Goal: Task Accomplishment & Management: Manage account settings

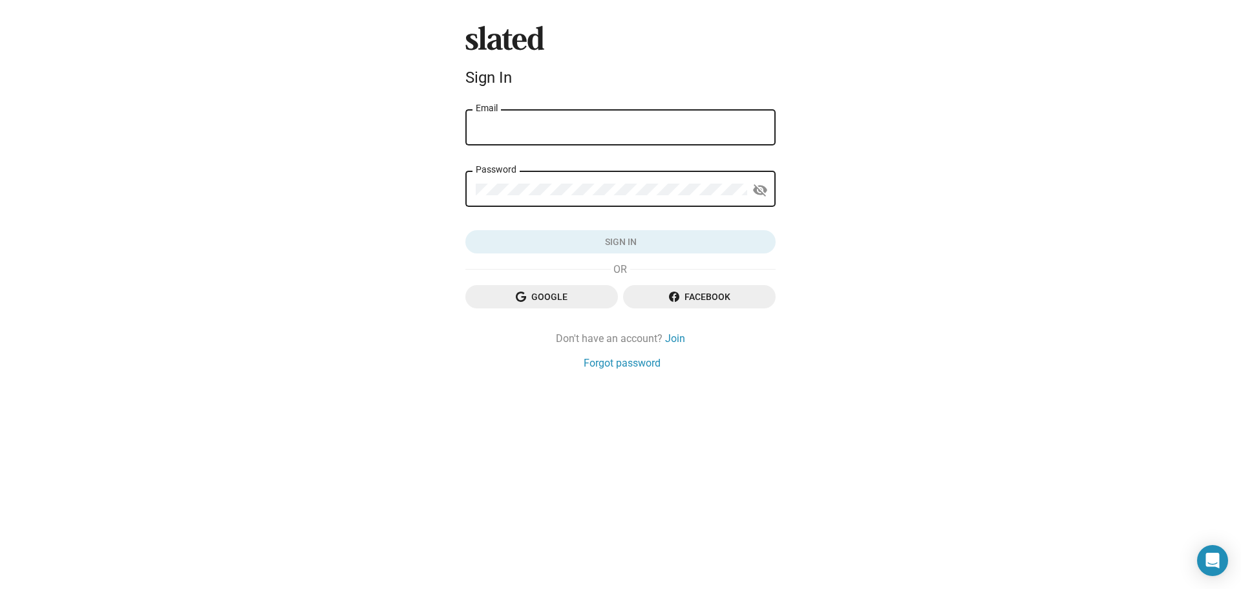
click at [629, 127] on input "Email" at bounding box center [621, 128] width 290 height 12
type input "[EMAIL_ADDRESS][DOMAIN_NAME]"
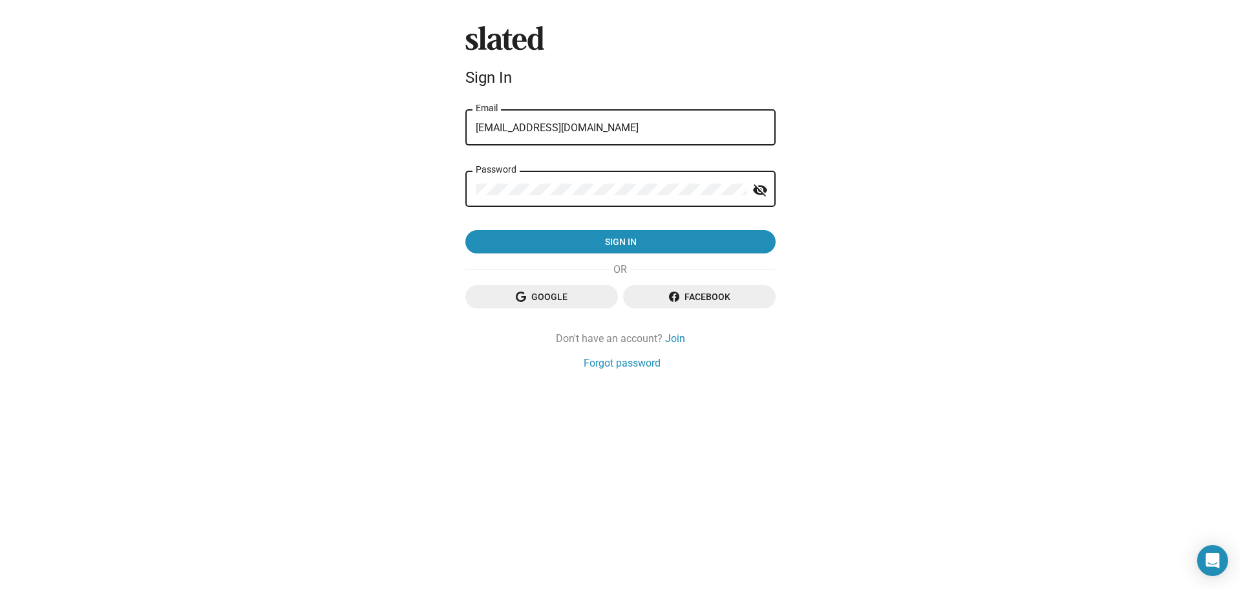
click at [465, 230] on button "Sign in" at bounding box center [620, 241] width 310 height 23
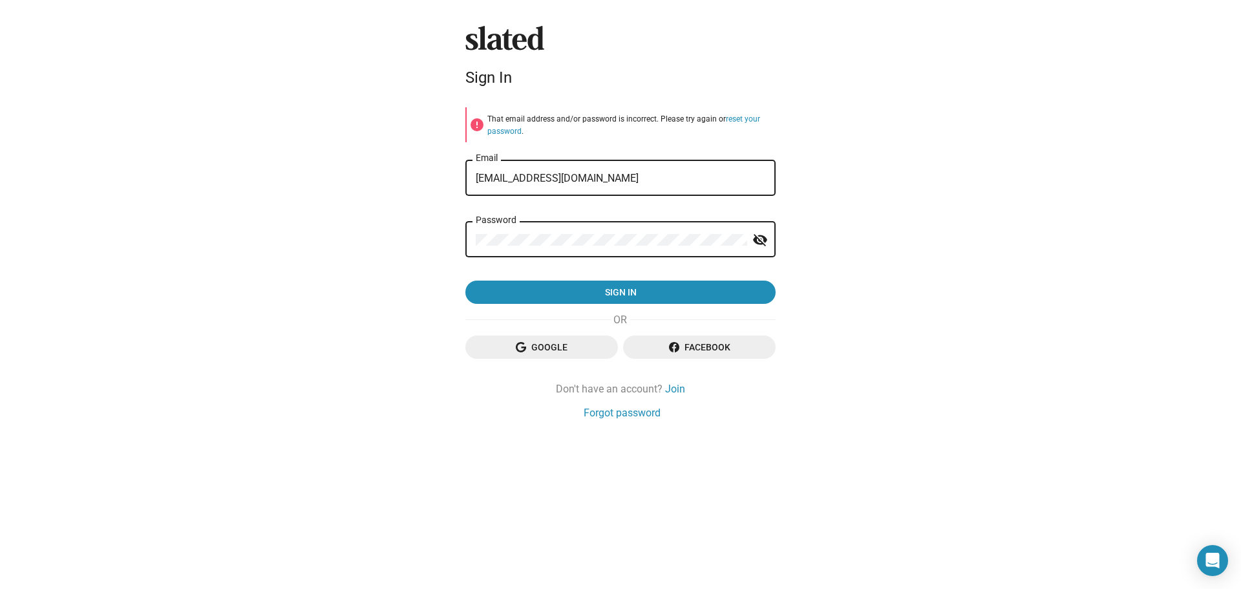
click at [465, 280] on button "Sign in" at bounding box center [620, 291] width 310 height 23
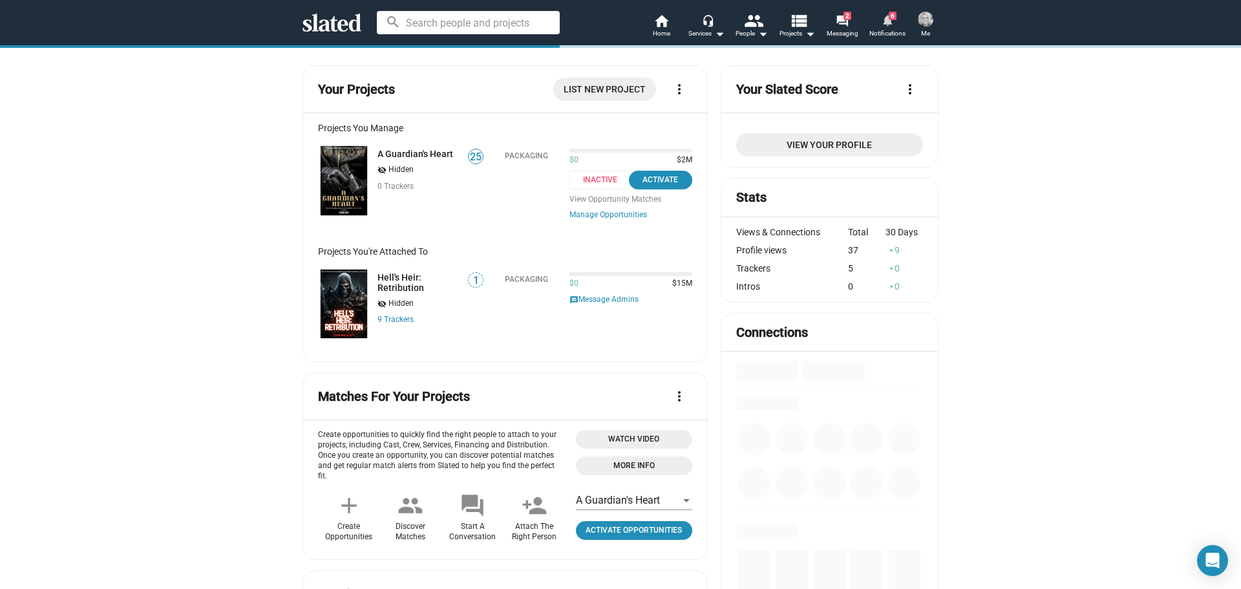
click at [887, 15] on mat-icon "notifications" at bounding box center [887, 20] width 12 height 12
click at [926, 25] on img at bounding box center [926, 20] width 16 height 16
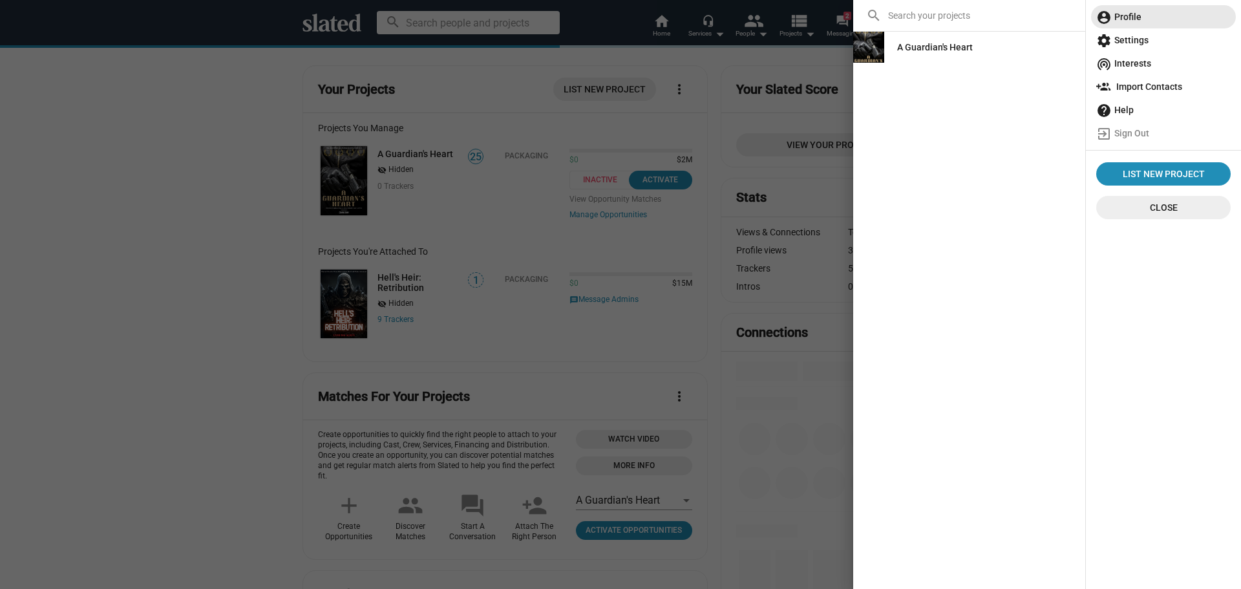
click at [1128, 22] on span "account_circle Profile" at bounding box center [1163, 16] width 134 height 23
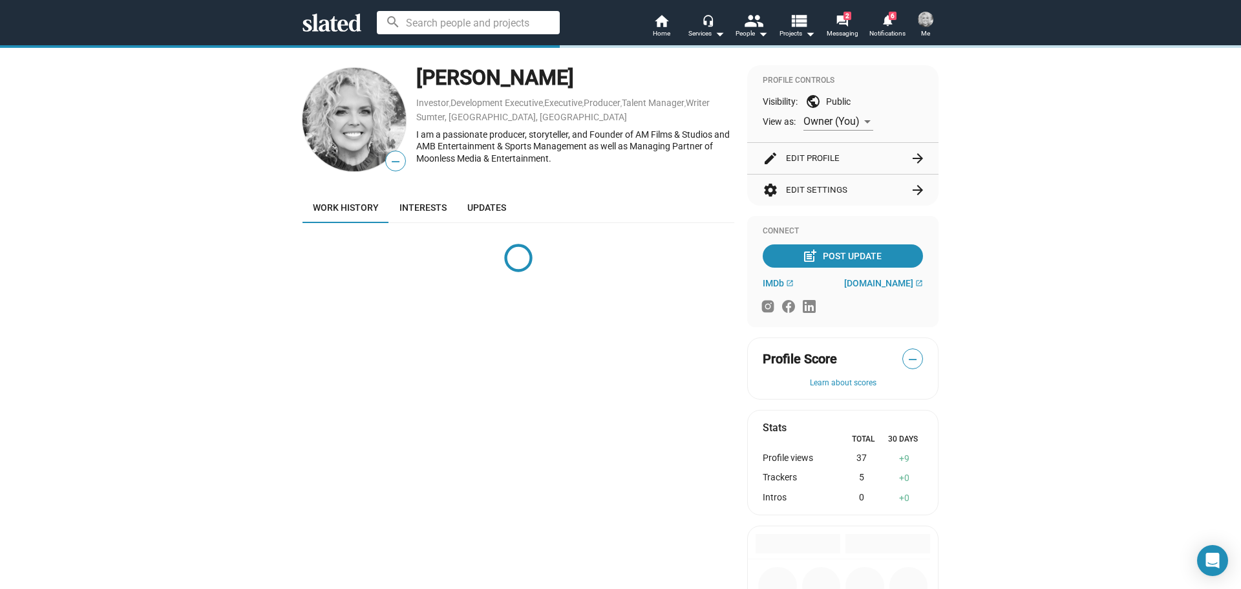
click at [914, 184] on mat-icon "arrow_forward" at bounding box center [918, 190] width 16 height 16
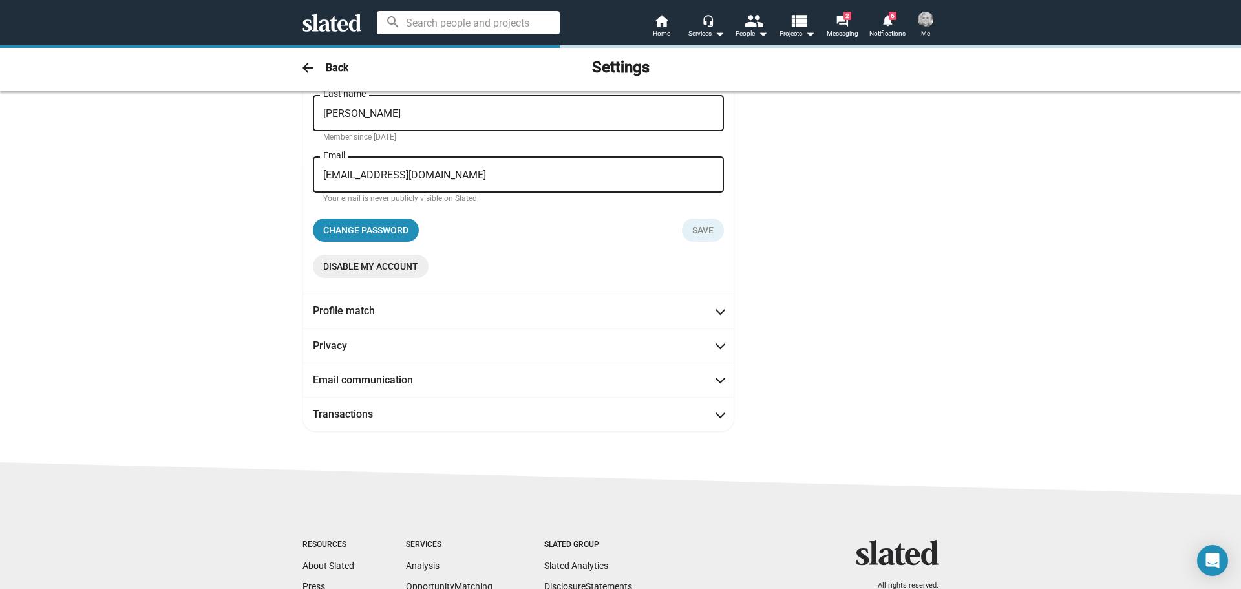
scroll to position [129, 0]
click at [361, 268] on span "Disable my account" at bounding box center [370, 264] width 95 height 23
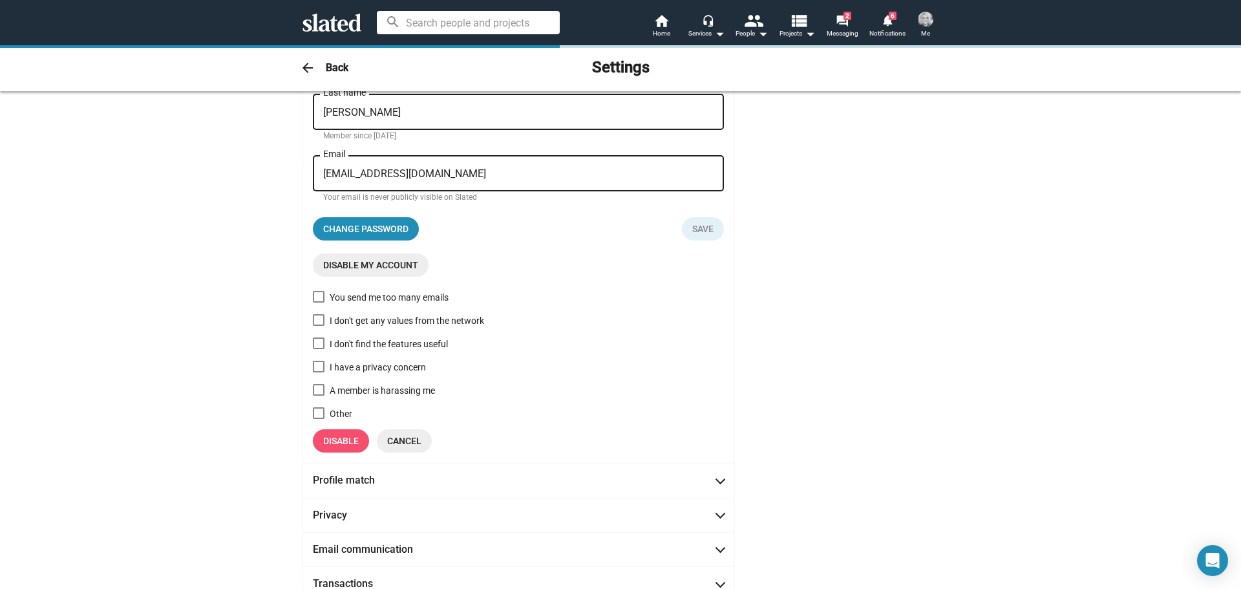
click at [314, 410] on span at bounding box center [319, 413] width 12 height 12
click at [318, 419] on input "Other" at bounding box center [318, 419] width 1 height 1
checkbox input "true"
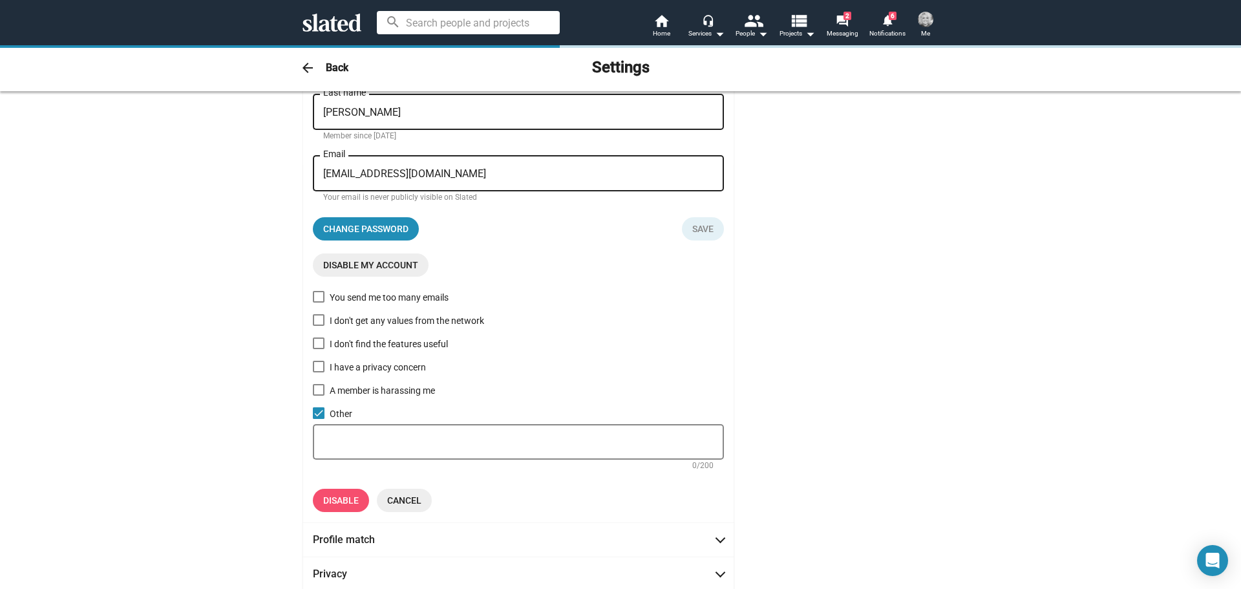
click at [390, 429] on div at bounding box center [518, 440] width 390 height 38
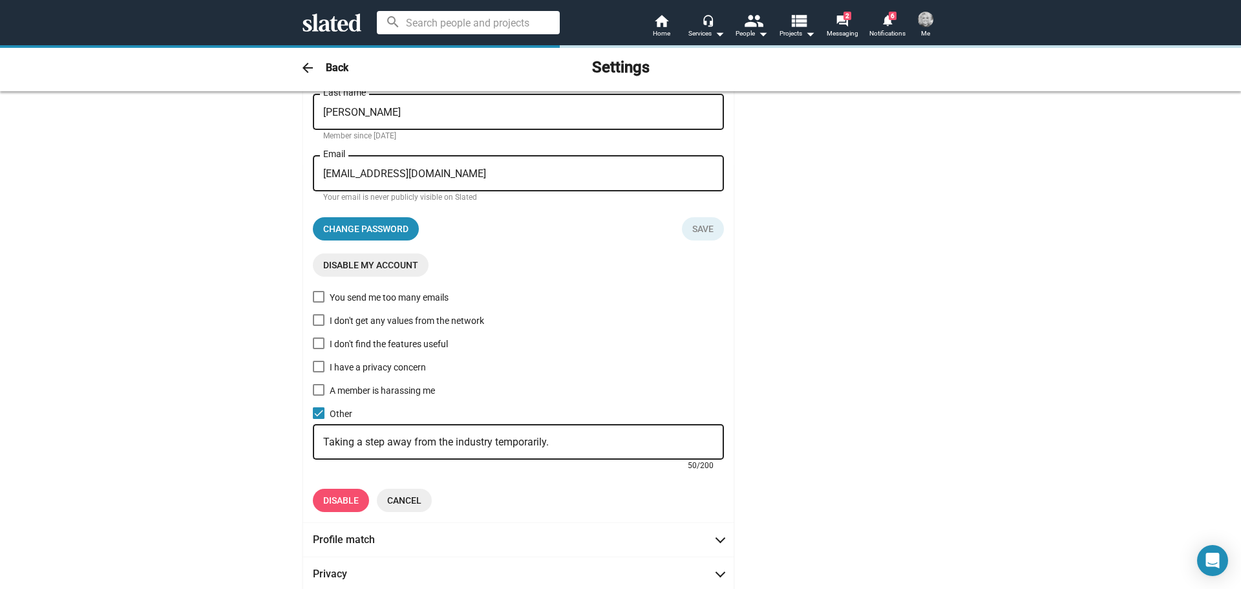
type textarea "Taking a step away from the industry temporarily."
click at [341, 507] on span "Disable" at bounding box center [341, 500] width 36 height 23
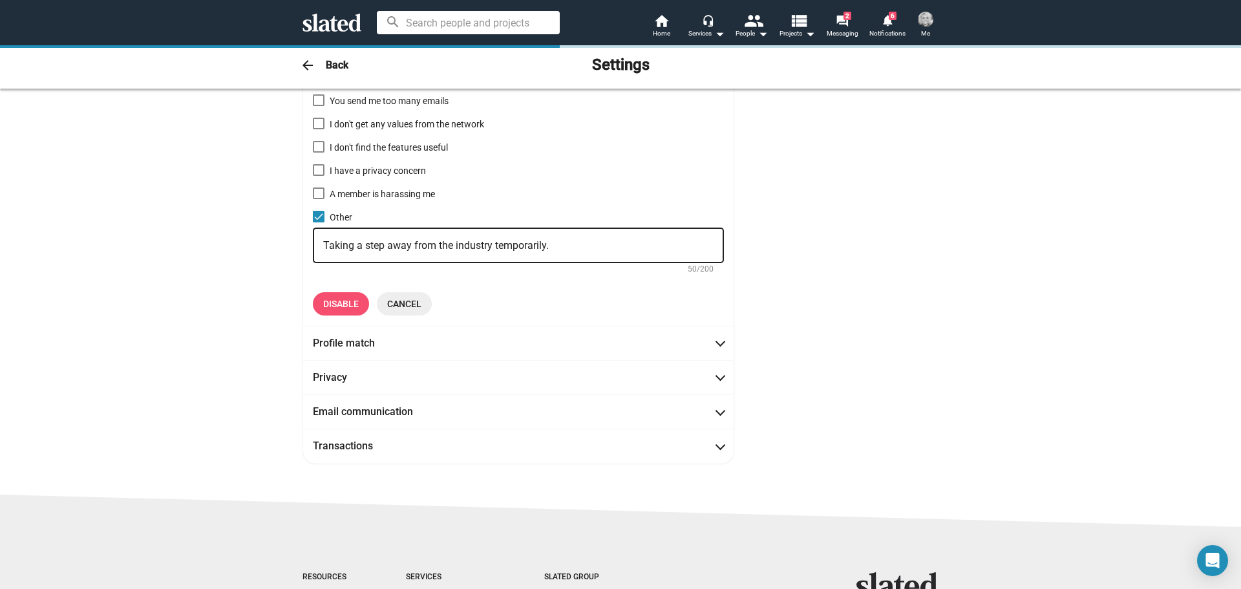
scroll to position [258, 0]
